Goal: Find contact information: Find contact information

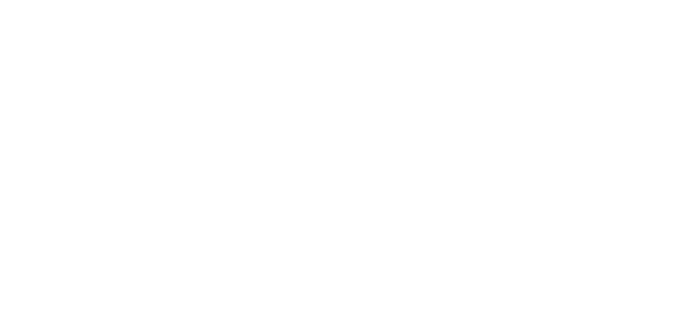
scroll to position [416, 0]
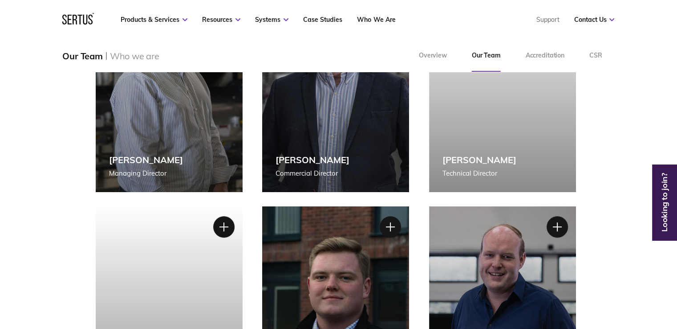
scroll to position [416, 0]
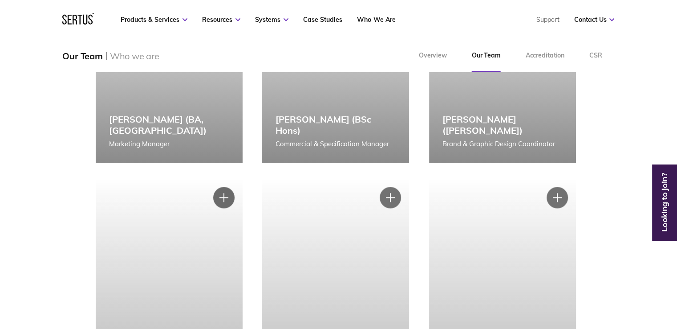
scroll to position [1425, 0]
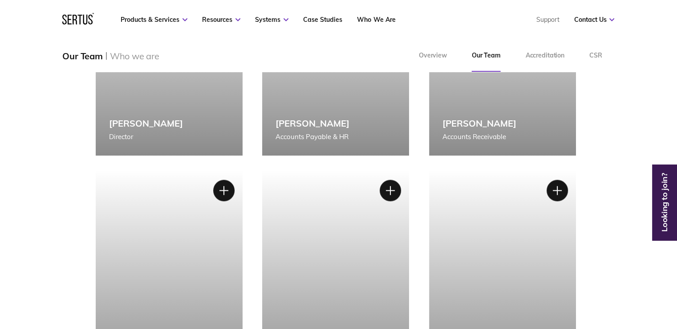
copy div "[PERSON_NAME]"
drag, startPoint x: 266, startPoint y: 118, endPoint x: 333, endPoint y: 122, distance: 66.5
click at [333, 122] on div "[PERSON_NAME] Accounts Payable & HR" at bounding box center [335, 47] width 147 height 216
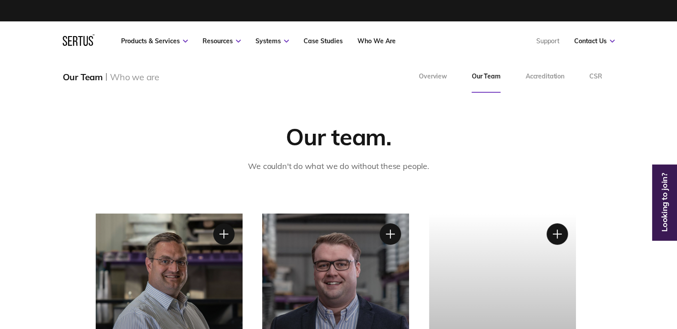
scroll to position [237, 0]
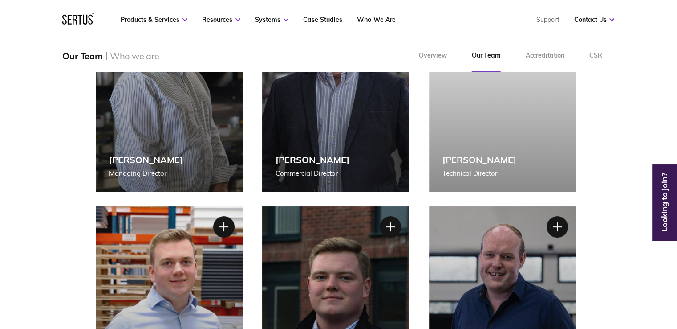
drag, startPoint x: 18, startPoint y: 223, endPoint x: 38, endPoint y: 217, distance: 21.0
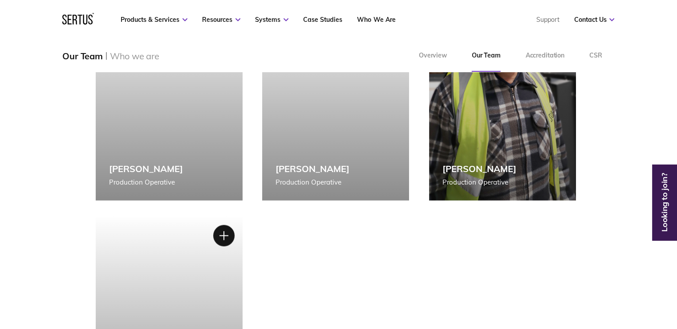
scroll to position [2078, 0]
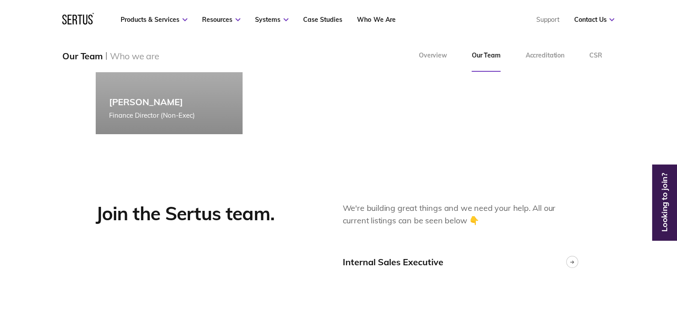
scroll to position [2079, 0]
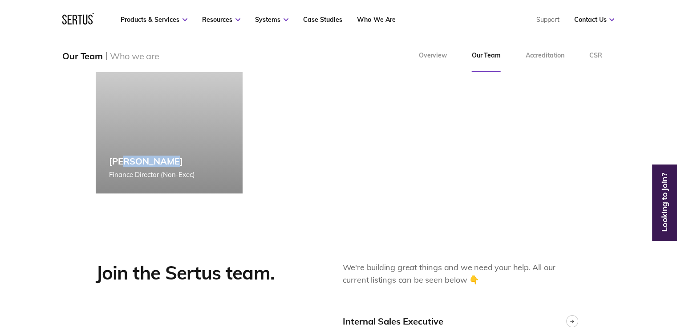
copy div "on [PERSON_NAME]"
copy div "Finance Director (Non-Exec) [PERSON_NAME] Finance Director (Non-Exec) [PERSON_N…"
copy div "[PERSON_NAME]"
drag, startPoint x: 184, startPoint y: 159, endPoint x: 101, endPoint y: 157, distance: 83.8
click at [101, 157] on div "[PERSON_NAME] Finance Director (Non-Exec)" at bounding box center [169, 85] width 147 height 216
